Goal: Task Accomplishment & Management: Manage account settings

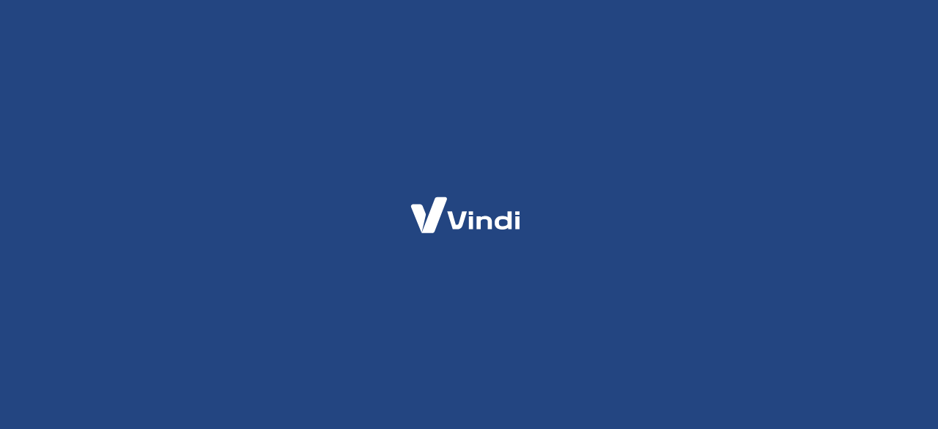
drag, startPoint x: 0, startPoint y: 0, endPoint x: 881, endPoint y: 12, distance: 880.8
click at [881, 12] on div at bounding box center [469, 214] width 938 height 429
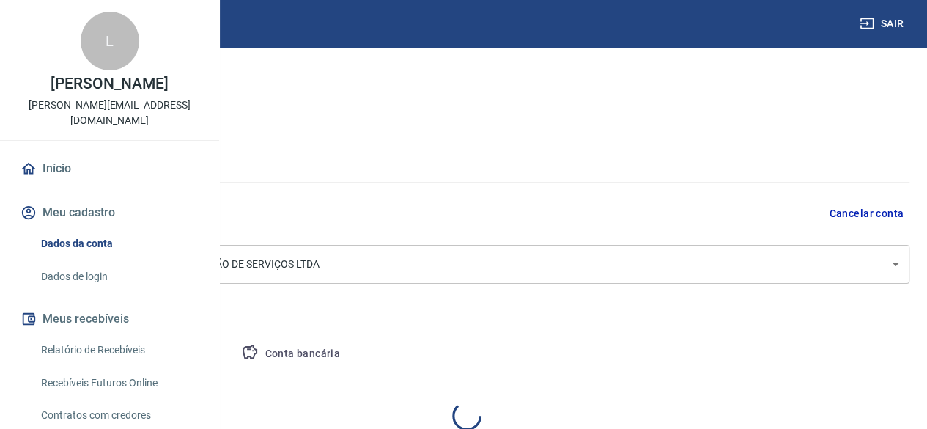
select select "SP"
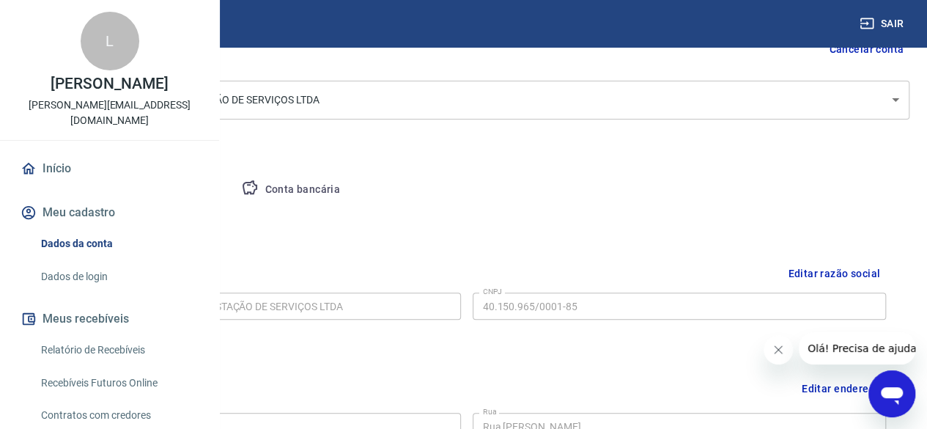
scroll to position [143, 0]
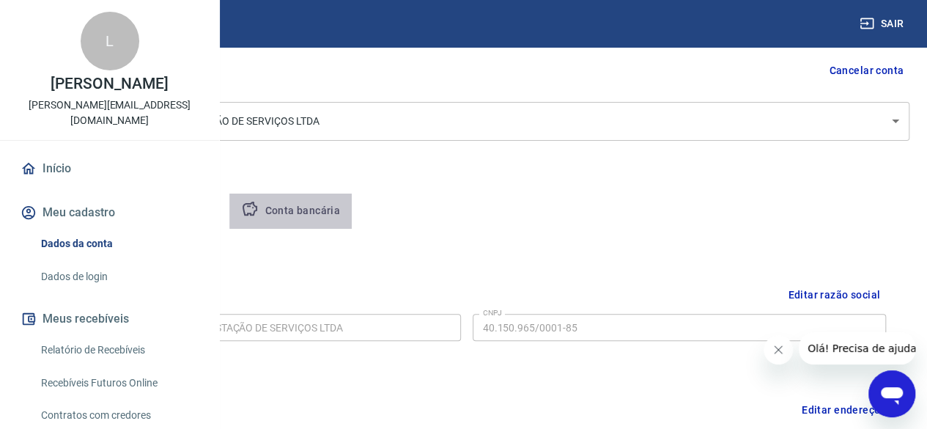
click at [352, 203] on button "Conta bancária" at bounding box center [290, 210] width 122 height 35
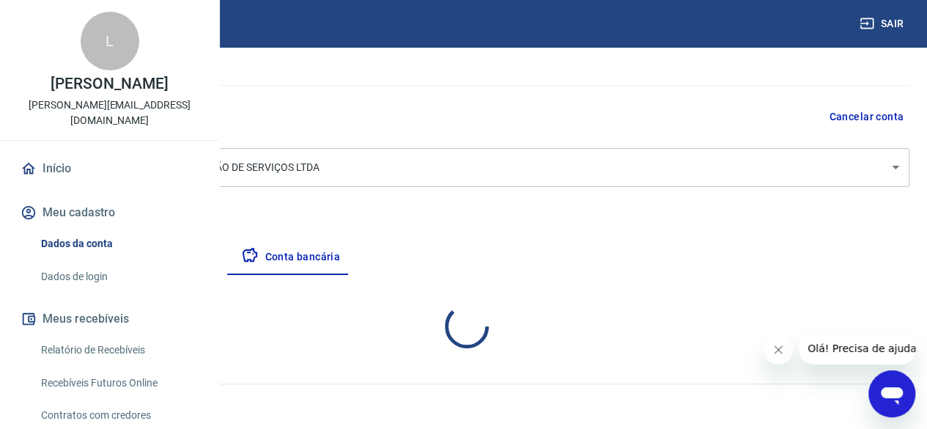
select select "1"
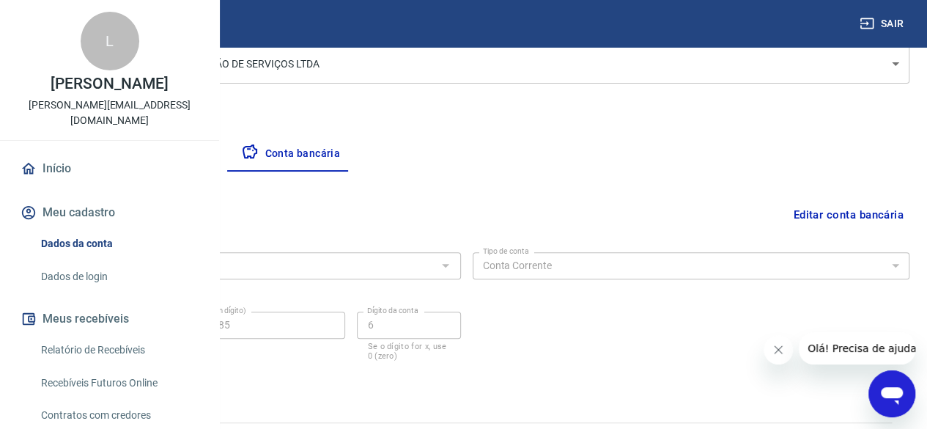
scroll to position [237, 0]
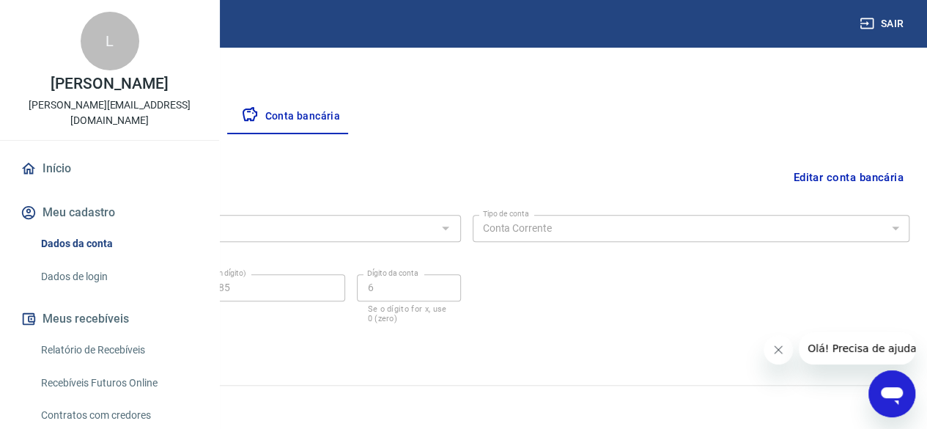
click at [454, 229] on div at bounding box center [444, 228] width 19 height 21
click at [826, 171] on button "Editar conta bancária" at bounding box center [848, 177] width 122 height 28
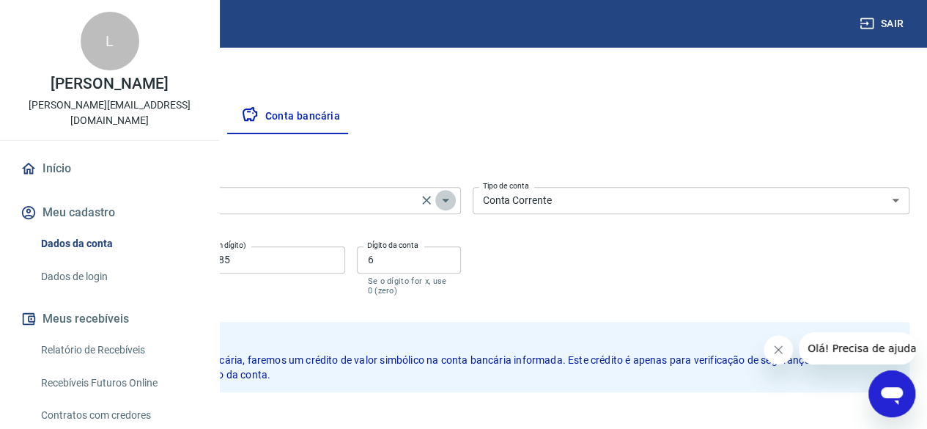
click at [454, 201] on icon "Abrir" at bounding box center [446, 200] width 18 height 18
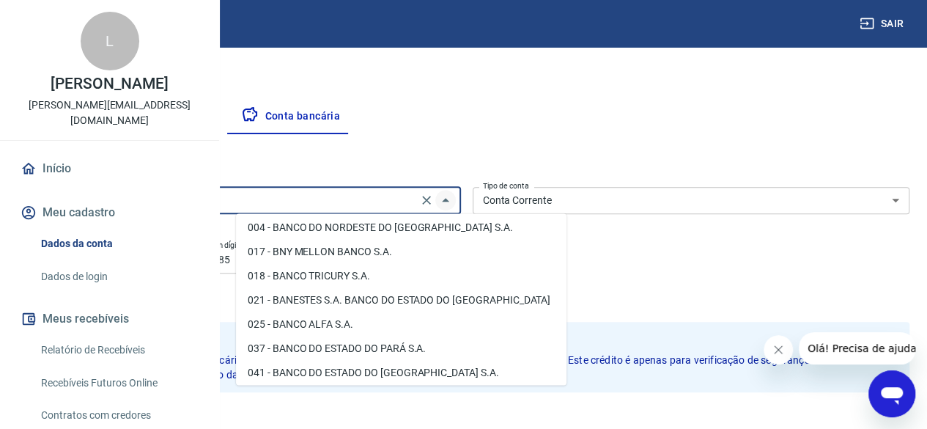
scroll to position [0, 0]
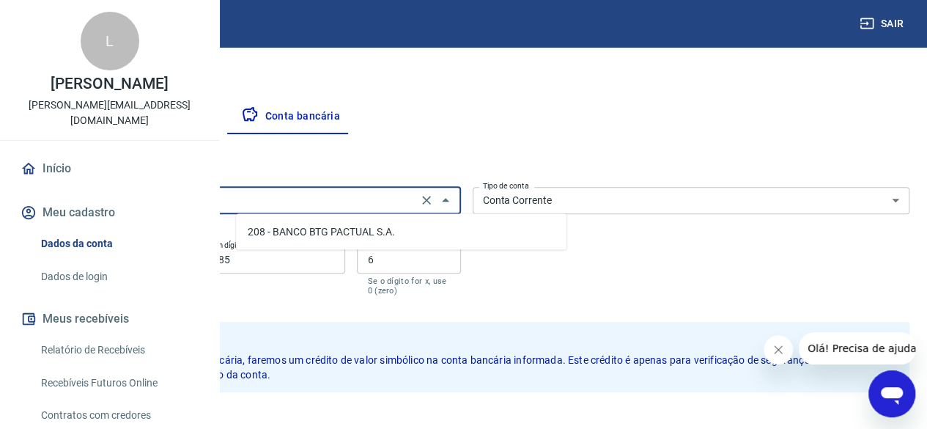
click at [368, 223] on li "208 - BANCO BTG PACTUAL S.A." at bounding box center [401, 231] width 330 height 24
type input "208 - BANCO BTG PACTUAL S.A."
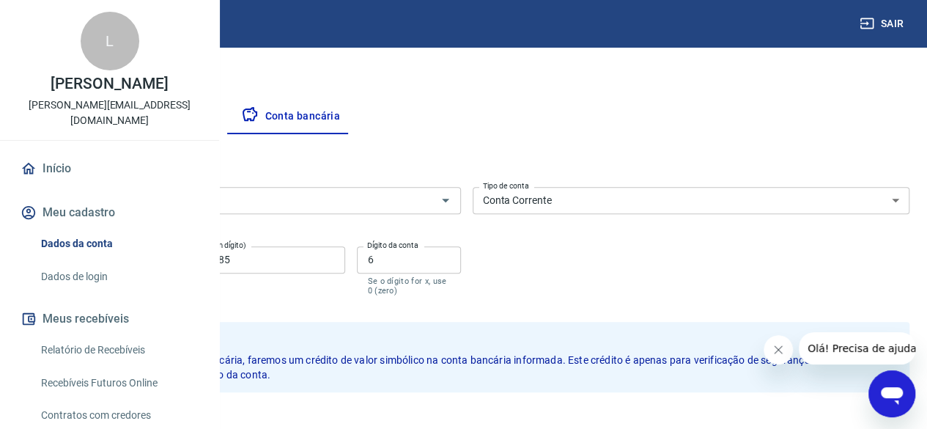
click at [161, 252] on input "4339" at bounding box center [92, 259] width 138 height 27
type input "4"
type input "0050"
drag, startPoint x: 430, startPoint y: 260, endPoint x: 228, endPoint y: 240, distance: 203.3
click at [228, 240] on div "Meu cadastro / Dados cadastrais Dados cadastrais Cancelar conta Conta LM MARTIN…" at bounding box center [466, 140] width 921 height 663
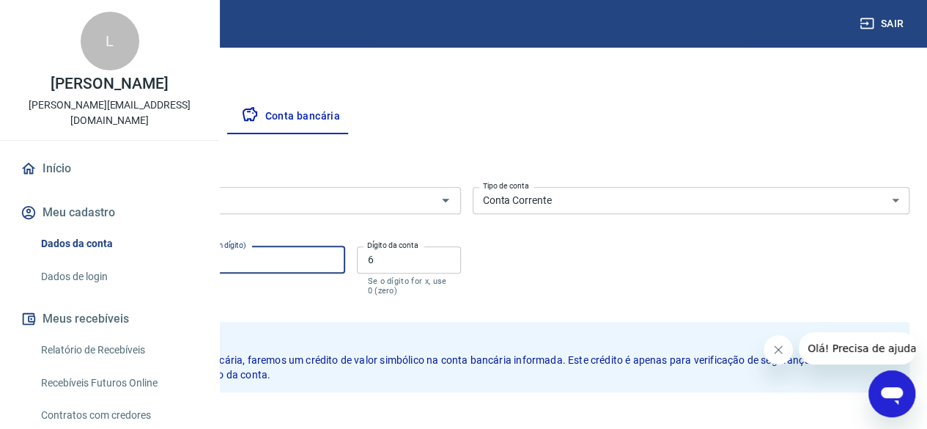
type input "918126"
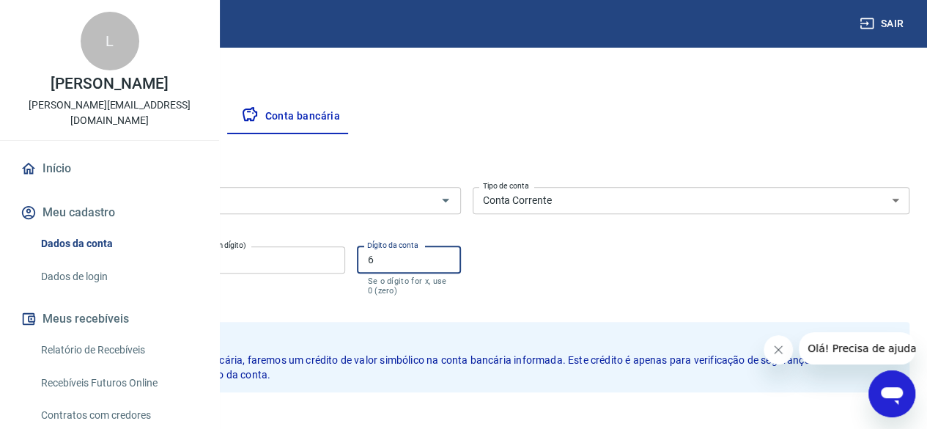
drag, startPoint x: 506, startPoint y: 259, endPoint x: 470, endPoint y: 258, distance: 35.9
click at [461, 258] on div "Agência (sem dígito) 0050 Agência (sem dígito) Conta (sem dígito) 918126 Conta …" at bounding box center [241, 269] width 437 height 58
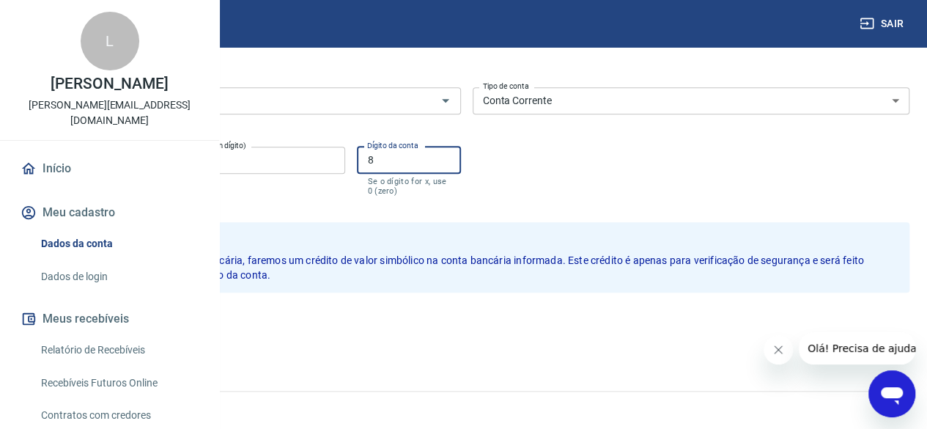
scroll to position [335, 0]
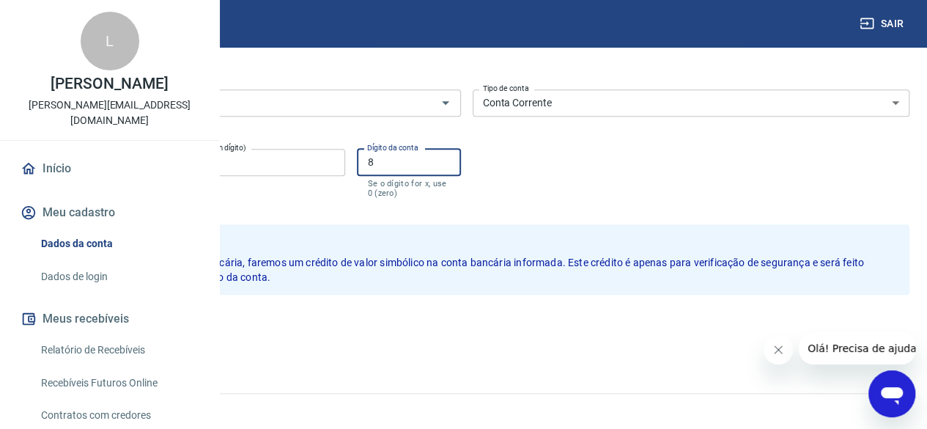
type input "8"
click at [79, 329] on button "Salvar" at bounding box center [51, 326] width 56 height 28
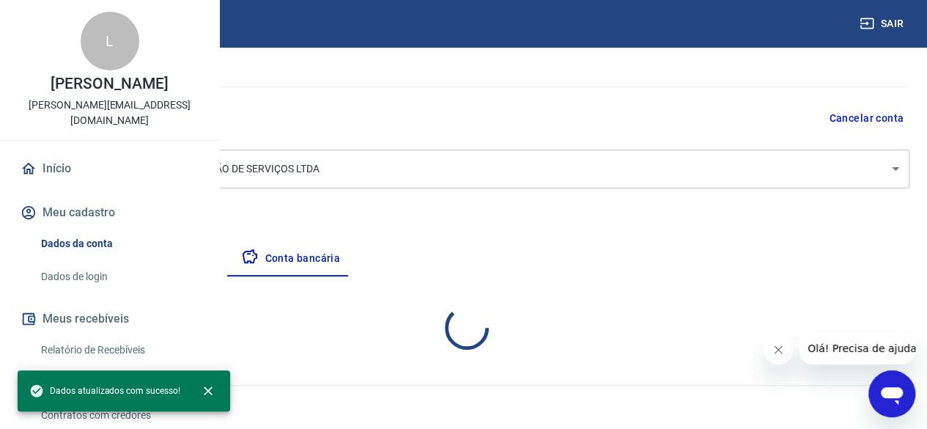
select select "1"
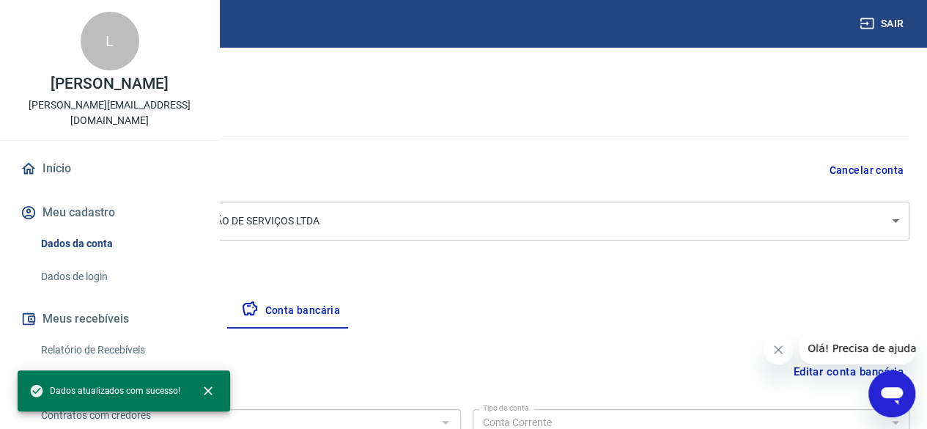
scroll to position [0, 0]
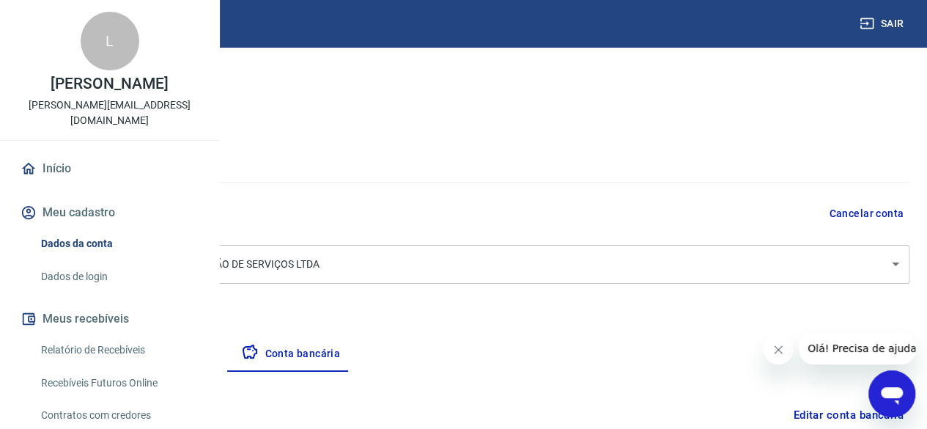
click at [64, 24] on img at bounding box center [65, 23] width 95 height 45
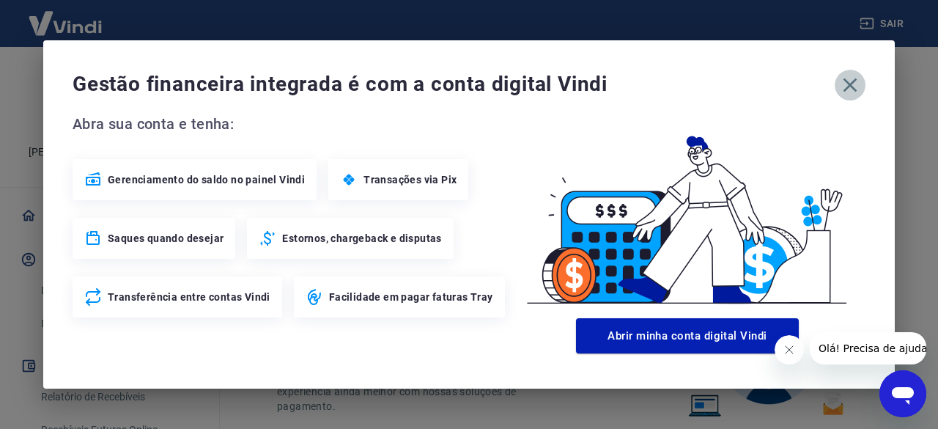
click at [848, 81] on icon "button" at bounding box center [849, 84] width 23 height 23
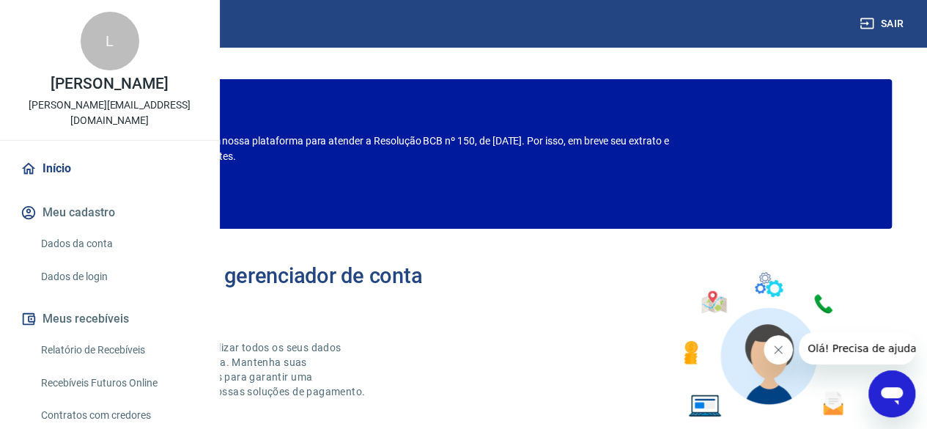
drag, startPoint x: 207, startPoint y: 234, endPoint x: 215, endPoint y: 234, distance: 8.1
click at [215, 234] on div "L LEANDRO MIGUEL MARTINS leandro@martinslm.com.br Início Meu cadastro Dados da …" at bounding box center [110, 214] width 220 height 429
click at [82, 259] on link "Dados da conta" at bounding box center [118, 244] width 166 height 30
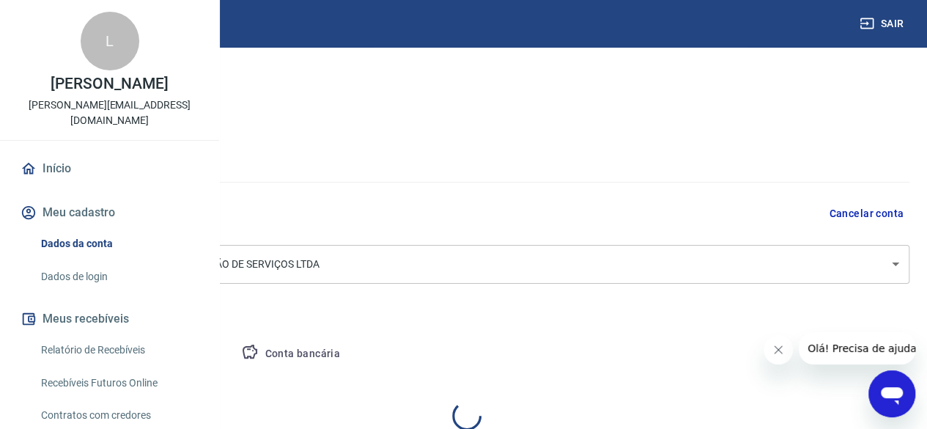
select select "SP"
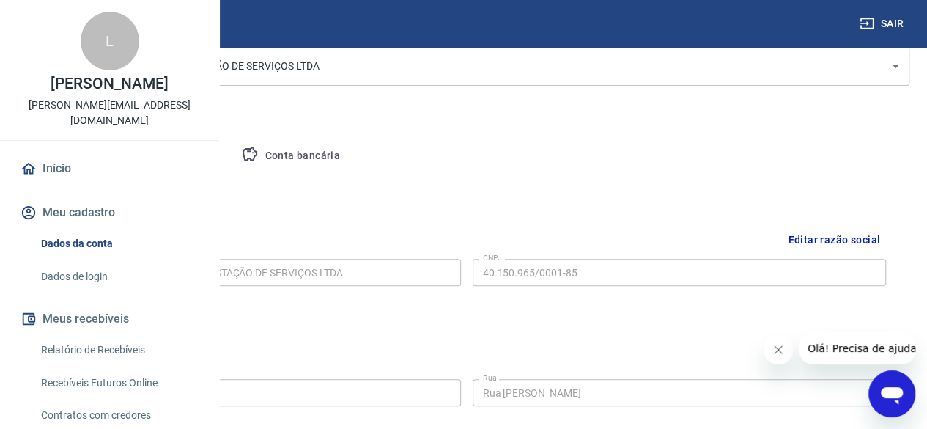
scroll to position [207, 0]
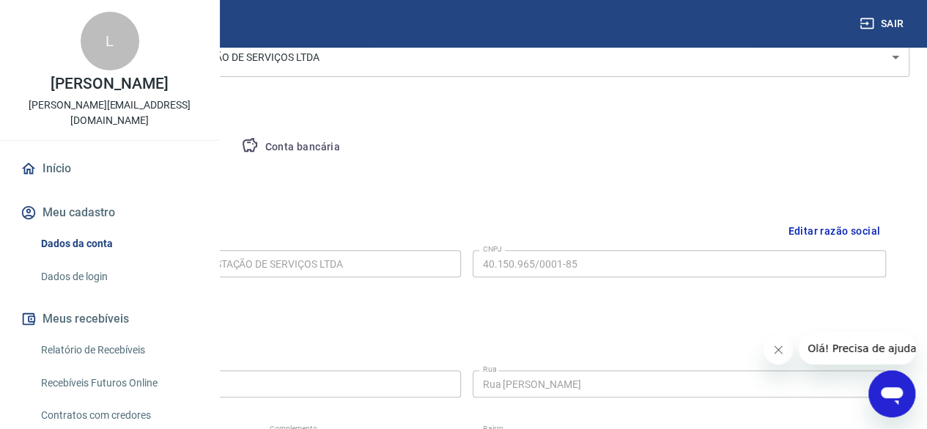
click at [352, 149] on button "Conta bancária" at bounding box center [290, 147] width 122 height 35
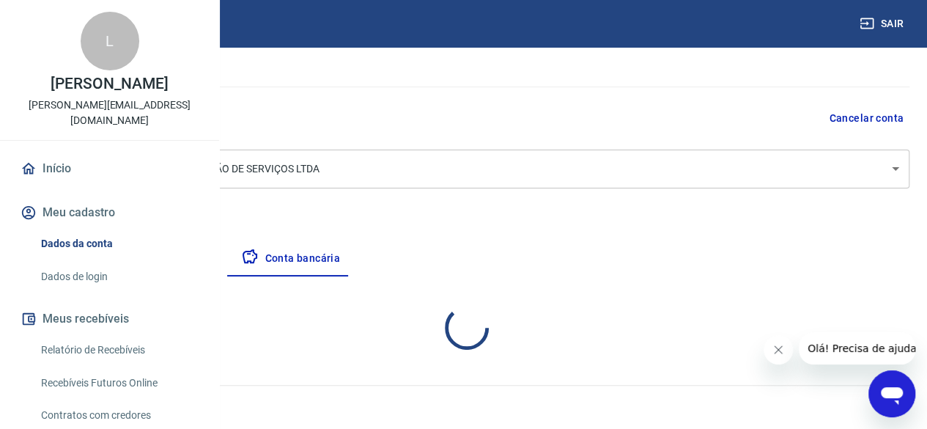
select select "1"
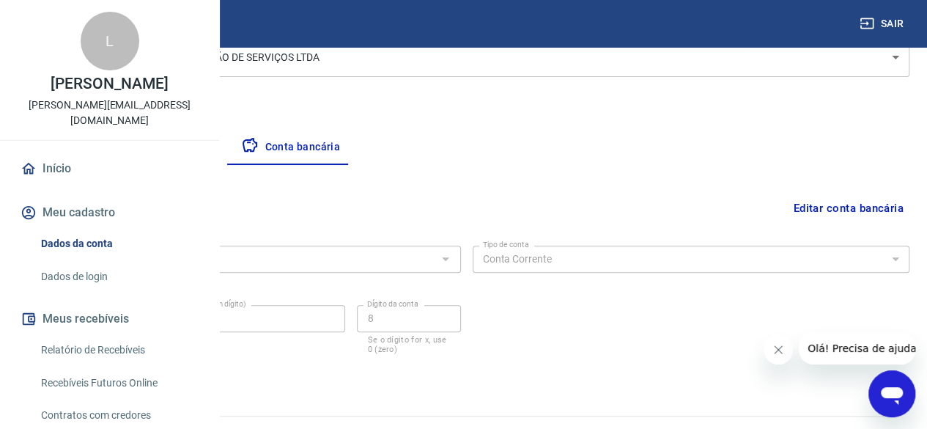
scroll to position [211, 0]
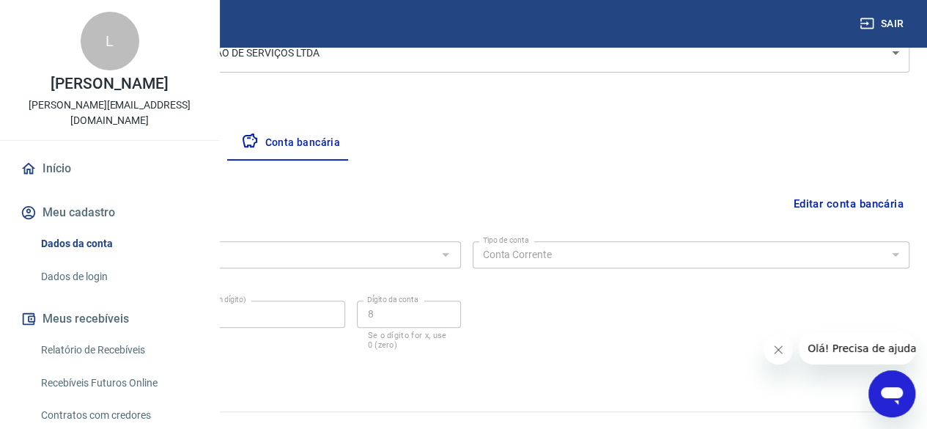
click at [782, 129] on div "Empresa Pessoa titular Conta bancária" at bounding box center [466, 142] width 886 height 35
